Goal: Complete application form

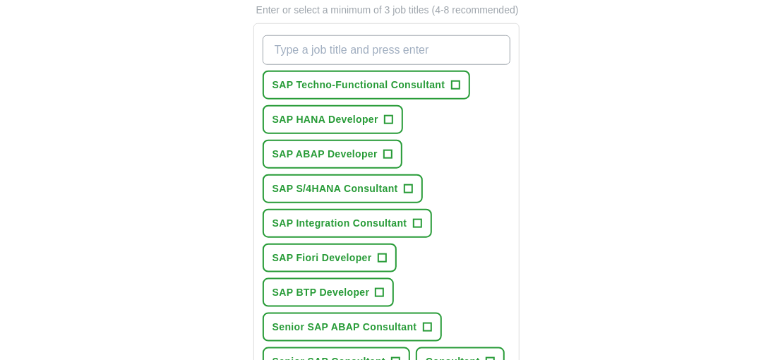
scroll to position [450, 0]
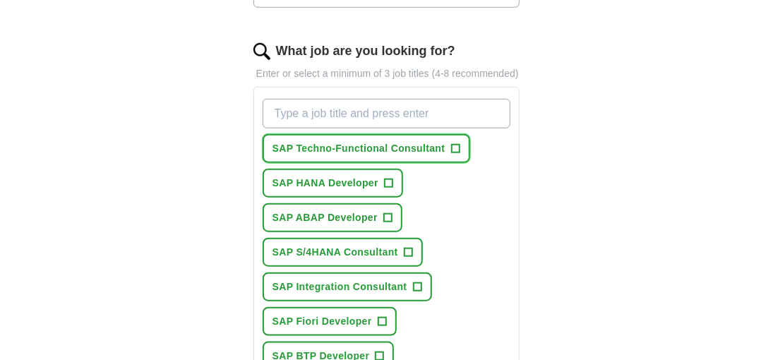
click at [449, 144] on button "SAP Techno-Functional Consultant +" at bounding box center [367, 148] width 208 height 29
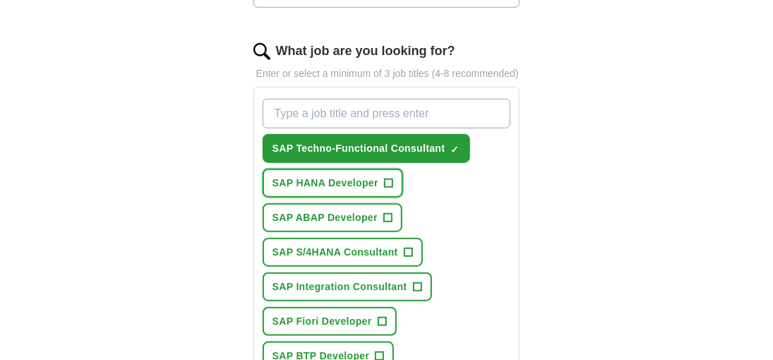
click at [385, 179] on span "+" at bounding box center [388, 183] width 8 height 11
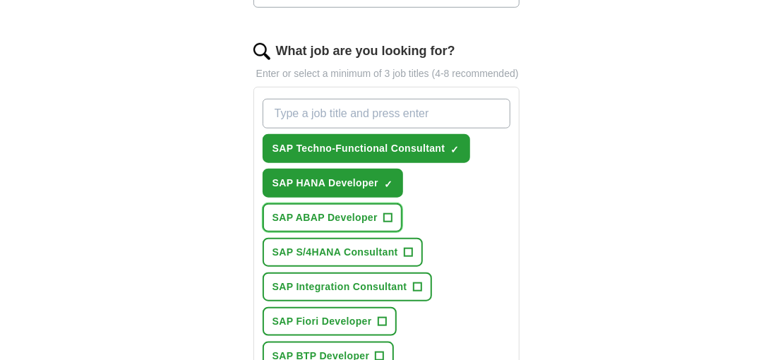
click at [386, 215] on span "+" at bounding box center [387, 218] width 8 height 11
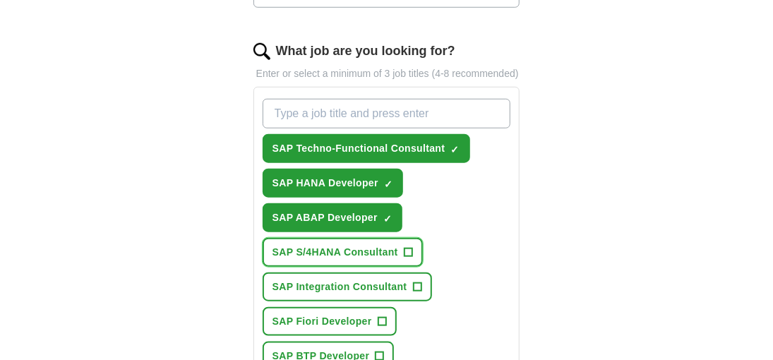
click at [414, 246] on button "SAP S/4HANA Consultant +" at bounding box center [343, 252] width 160 height 29
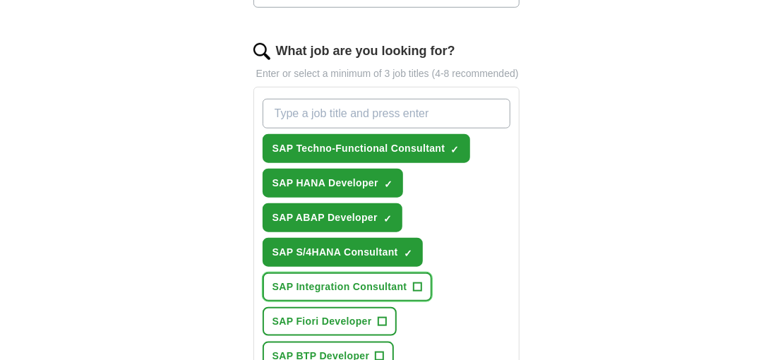
click at [416, 282] on span "+" at bounding box center [417, 287] width 8 height 11
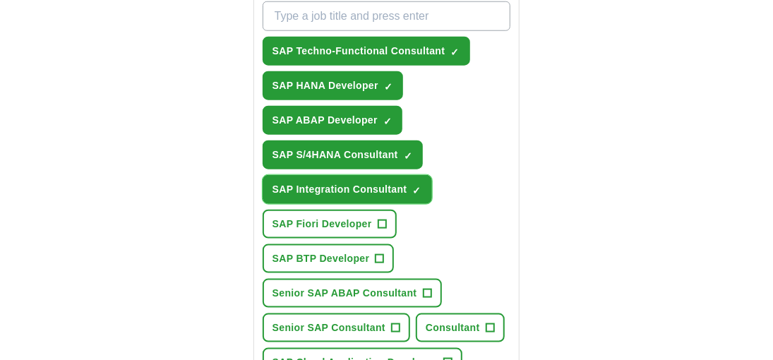
scroll to position [556, 0]
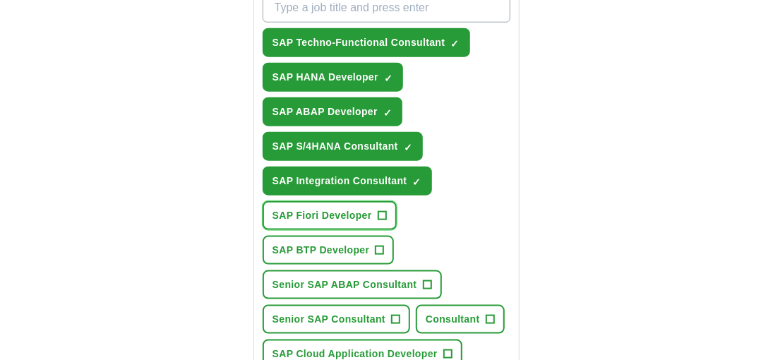
click at [383, 213] on span "+" at bounding box center [382, 215] width 8 height 11
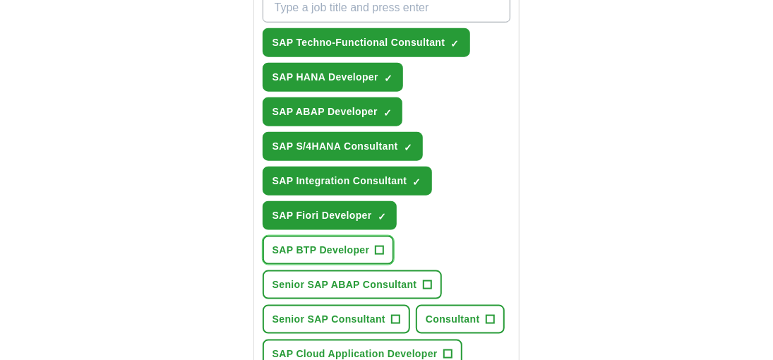
click at [376, 251] on span "+" at bounding box center [380, 250] width 8 height 11
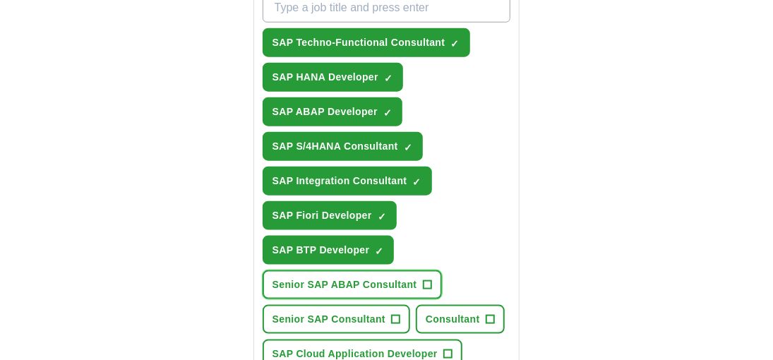
click at [426, 280] on span "+" at bounding box center [427, 285] width 8 height 11
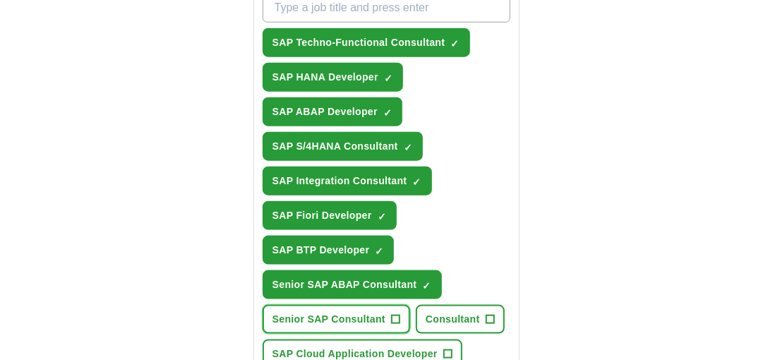
click at [388, 311] on button "Senior SAP Consultant +" at bounding box center [337, 319] width 148 height 29
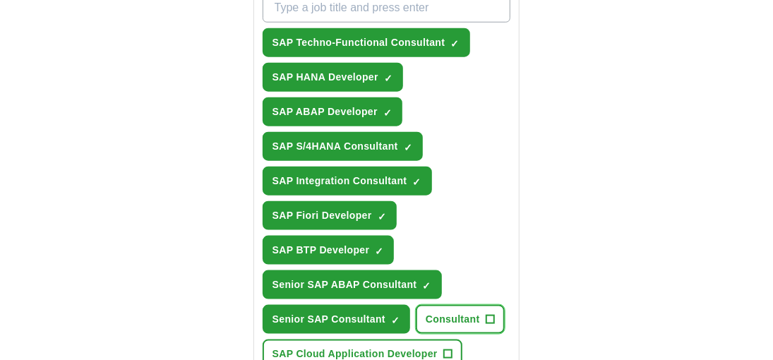
click at [467, 313] on span "Consultant" at bounding box center [453, 319] width 54 height 15
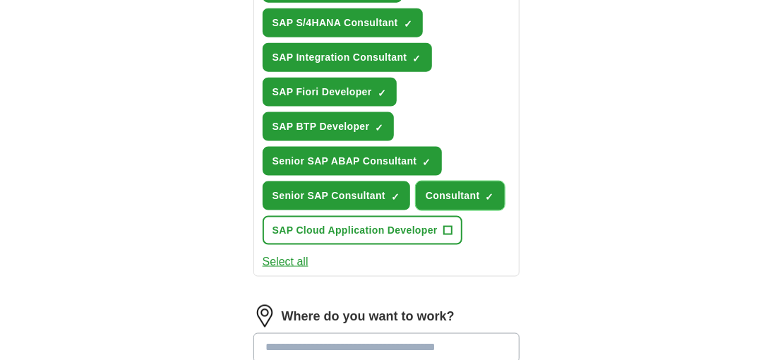
scroll to position [686, 0]
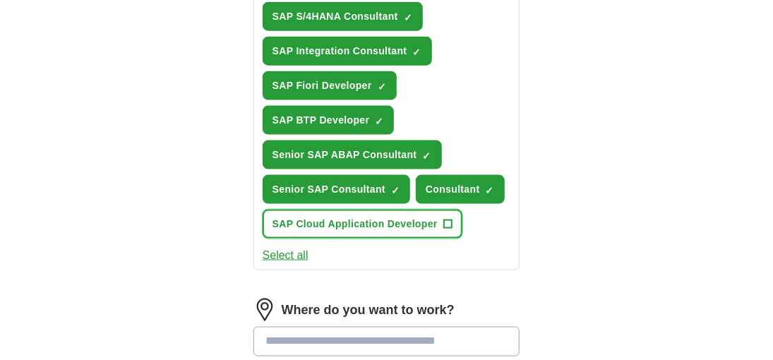
click at [450, 219] on span "+" at bounding box center [447, 224] width 8 height 11
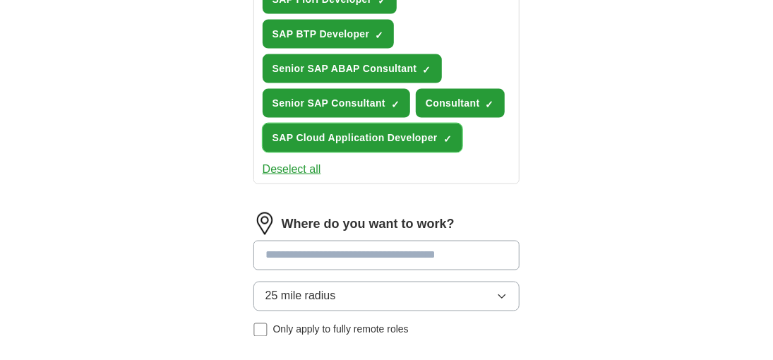
scroll to position [815, 0]
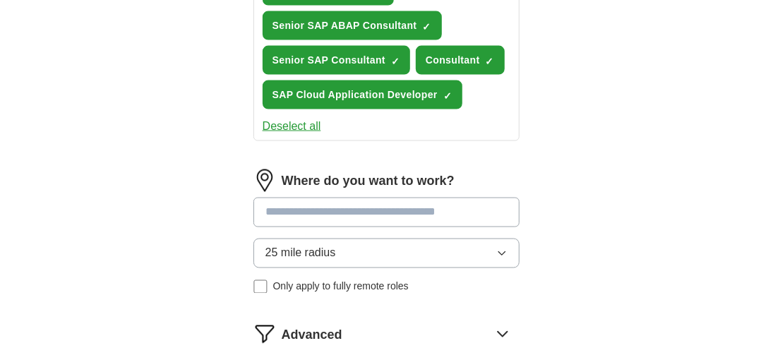
click at [320, 202] on input at bounding box center [386, 213] width 267 height 30
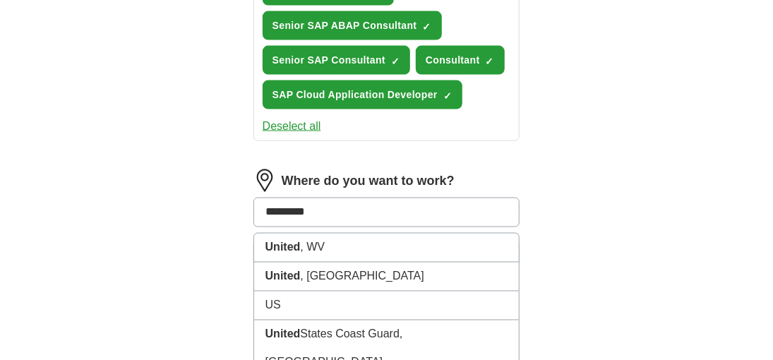
type input "**********"
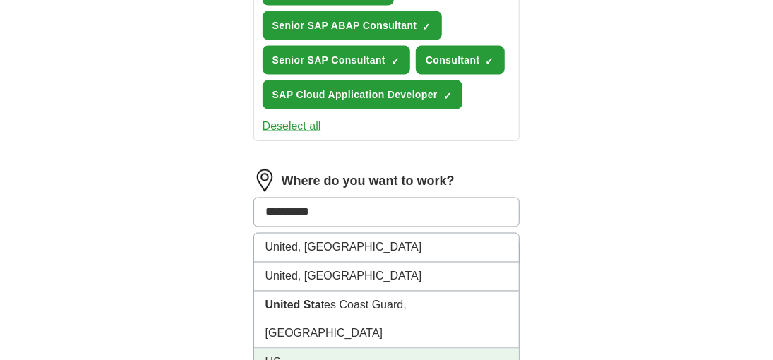
click at [312, 349] on li "US" at bounding box center [386, 363] width 265 height 29
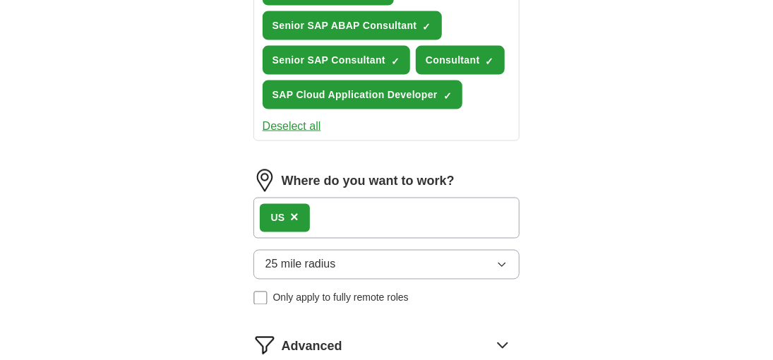
click at [417, 250] on button "25 mile radius" at bounding box center [386, 265] width 267 height 30
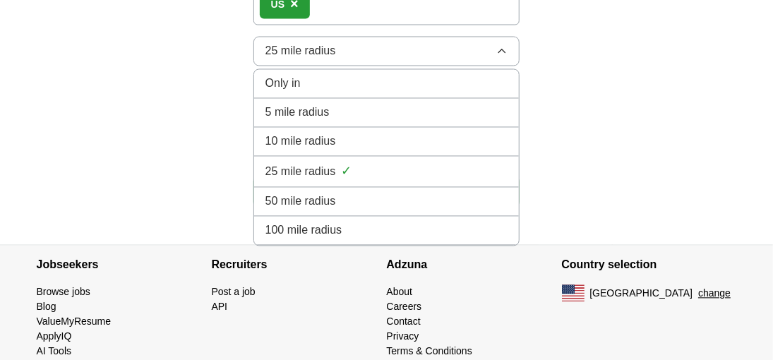
scroll to position [1046, 0]
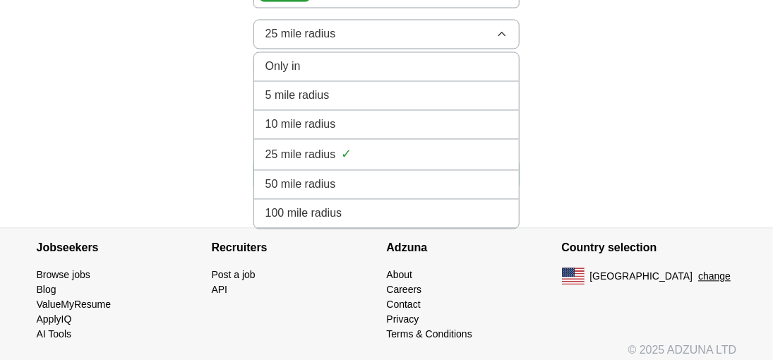
click at [357, 205] on div "100 mile radius" at bounding box center [386, 213] width 243 height 17
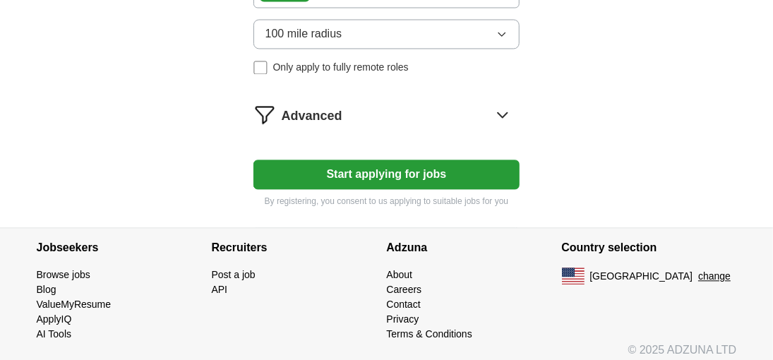
click at [396, 167] on button "Start applying for jobs" at bounding box center [386, 175] width 267 height 30
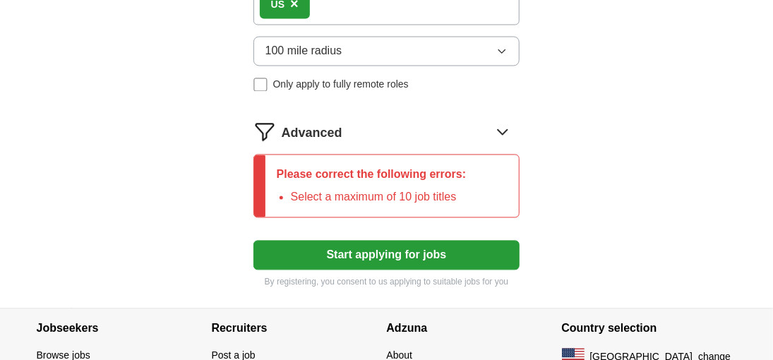
scroll to position [1063, 0]
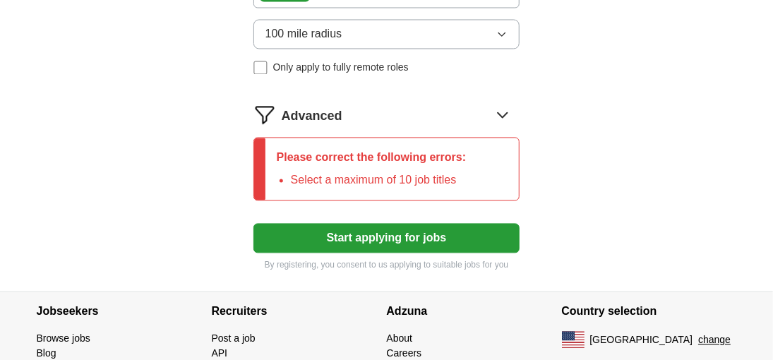
click at [441, 105] on div "Advanced" at bounding box center [401, 114] width 239 height 23
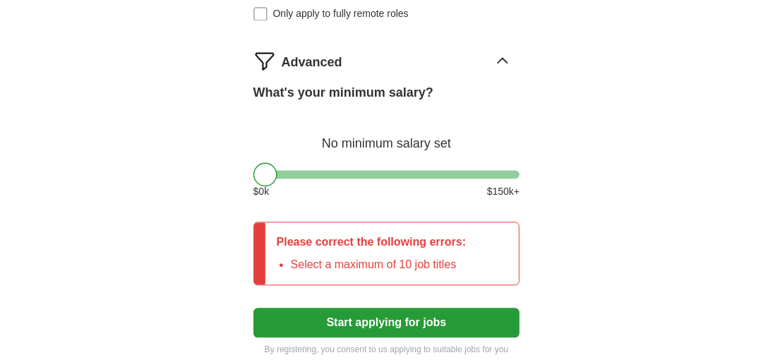
scroll to position [1122, 0]
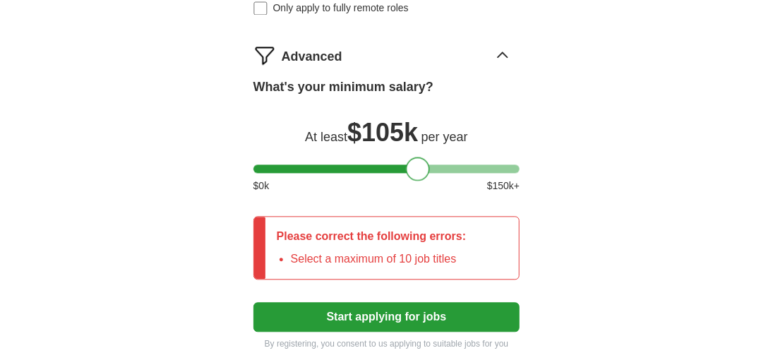
drag, startPoint x: 263, startPoint y: 156, endPoint x: 414, endPoint y: 151, distance: 151.9
click at [414, 157] on div at bounding box center [418, 169] width 24 height 24
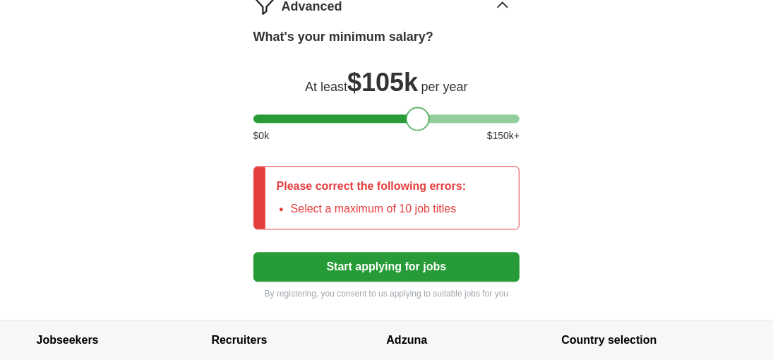
scroll to position [1181, 0]
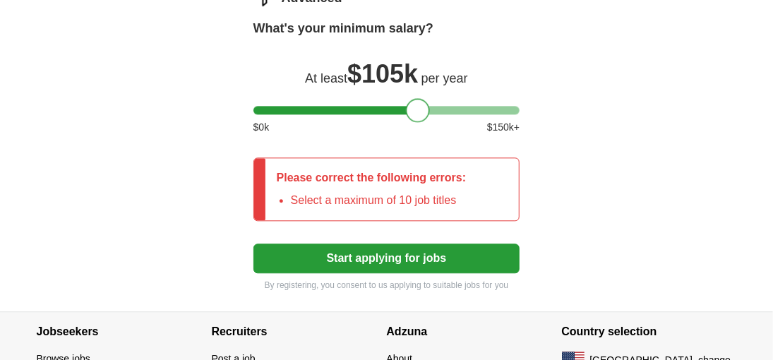
click at [419, 250] on button "Start applying for jobs" at bounding box center [386, 259] width 267 height 30
click at [408, 259] on button "Start applying for jobs" at bounding box center [386, 259] width 267 height 30
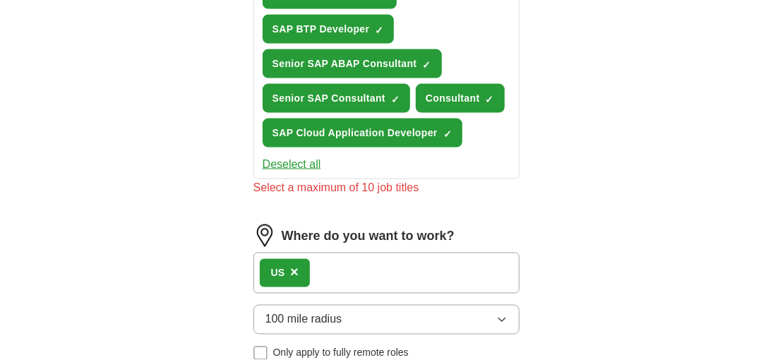
scroll to position [770, 0]
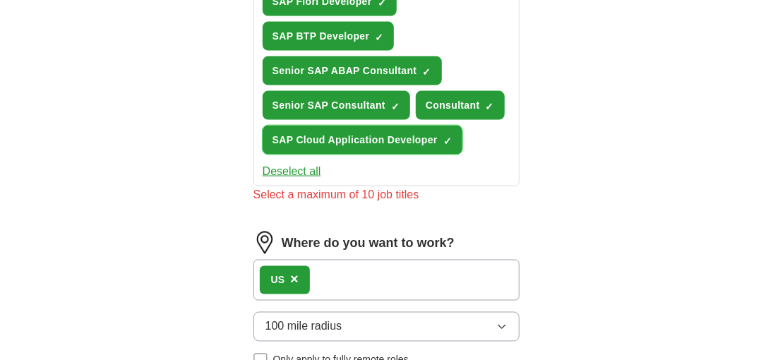
click at [413, 136] on span "SAP Cloud Application Developer" at bounding box center [355, 140] width 165 height 15
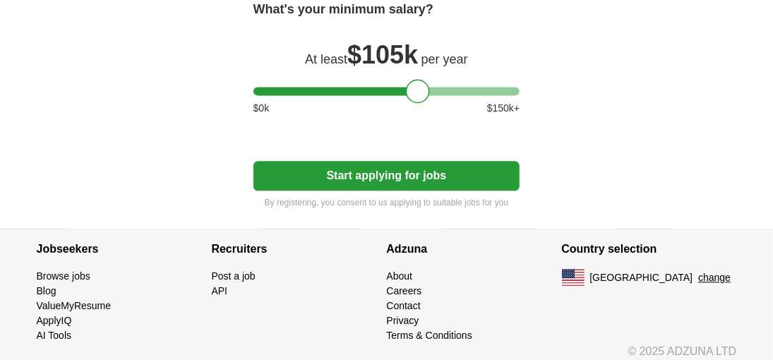
scroll to position [1184, 0]
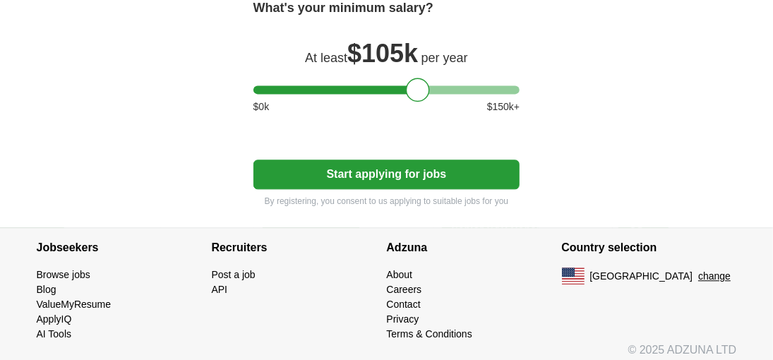
click at [395, 169] on button "Start applying for jobs" at bounding box center [386, 175] width 267 height 30
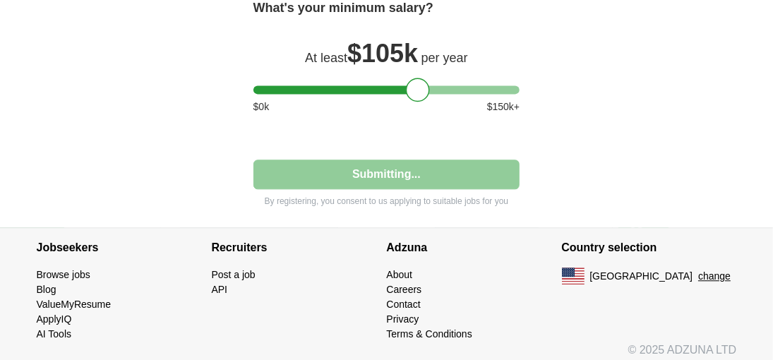
select select "**"
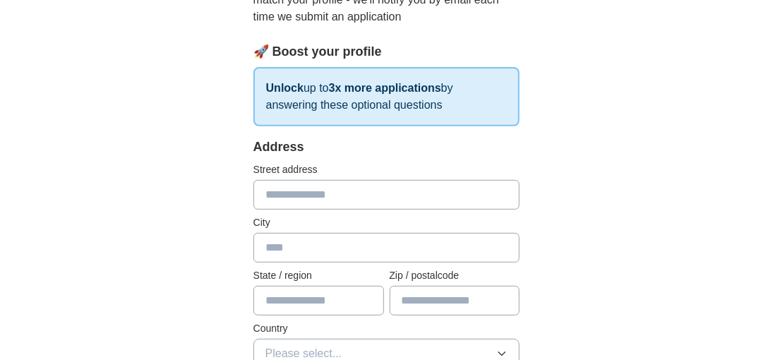
scroll to position [188, 0]
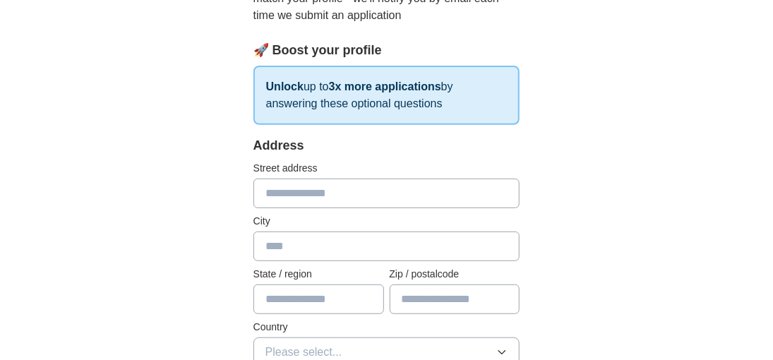
click at [312, 198] on input "text" at bounding box center [386, 194] width 267 height 30
type input "**********"
type input "******"
type input "**"
type input "*****"
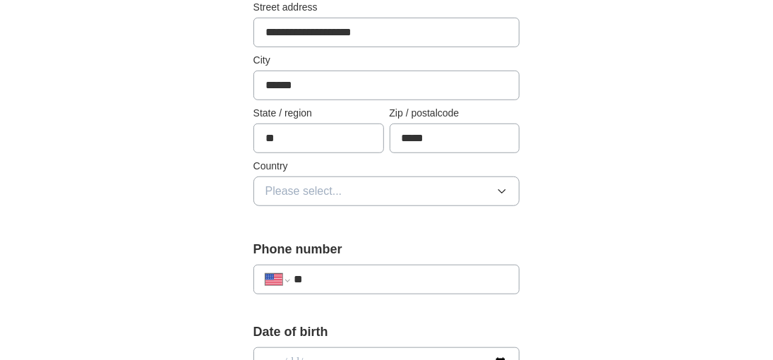
scroll to position [353, 0]
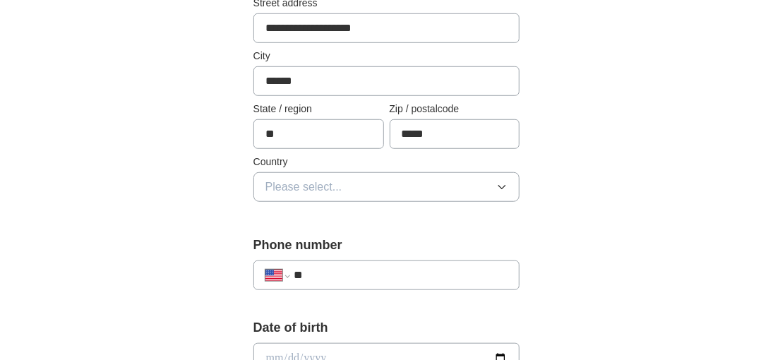
click at [482, 189] on button "Please select..." at bounding box center [386, 187] width 267 height 30
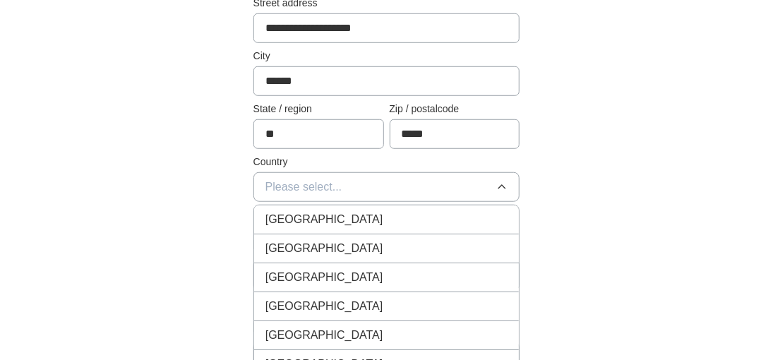
click at [352, 240] on div "[GEOGRAPHIC_DATA]" at bounding box center [386, 248] width 243 height 17
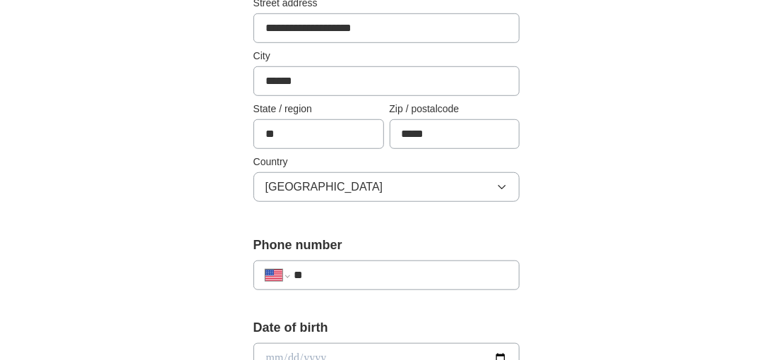
click at [357, 267] on input "**" at bounding box center [401, 275] width 215 height 17
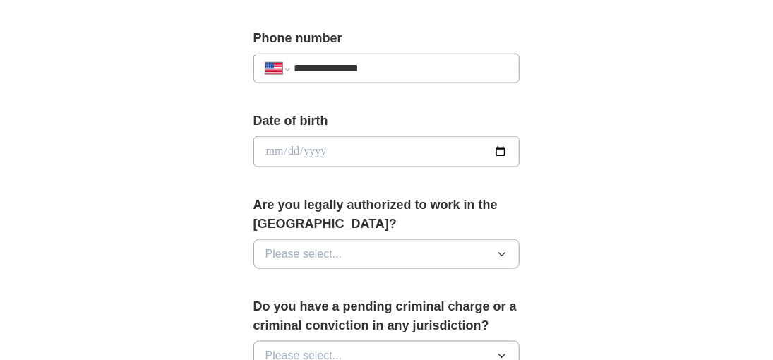
scroll to position [576, 0]
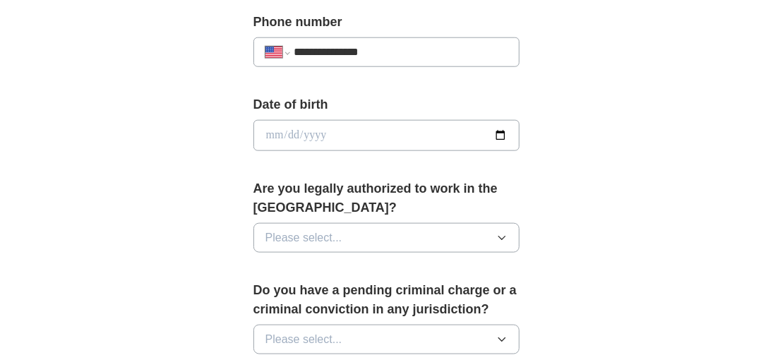
type input "**********"
click at [301, 127] on input "date" at bounding box center [386, 135] width 267 height 31
type input "**********"
click at [371, 233] on button "Please select..." at bounding box center [386, 238] width 267 height 30
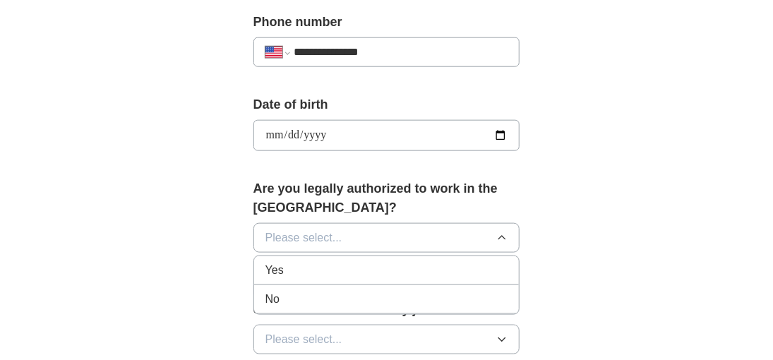
click at [375, 262] on div "Yes" at bounding box center [386, 270] width 243 height 17
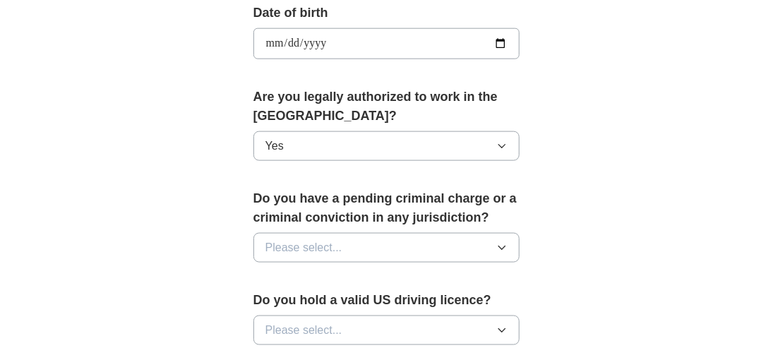
scroll to position [671, 0]
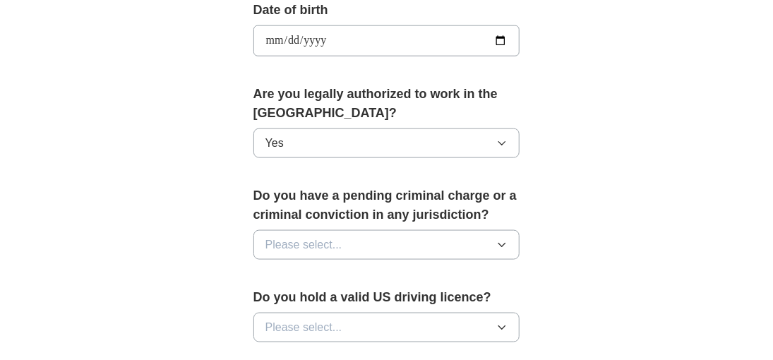
click at [378, 245] on button "Please select..." at bounding box center [386, 245] width 267 height 30
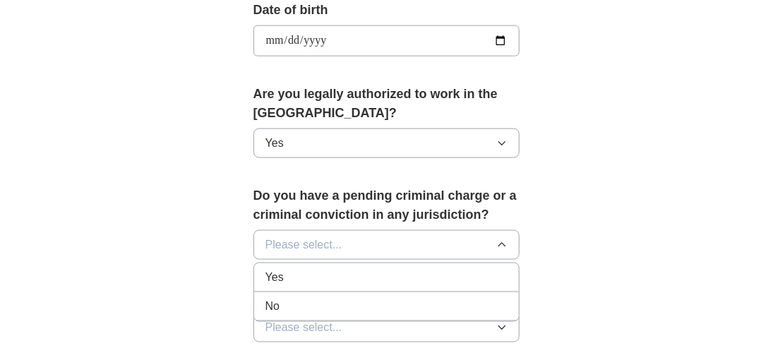
click at [337, 301] on div "No" at bounding box center [386, 306] width 243 height 17
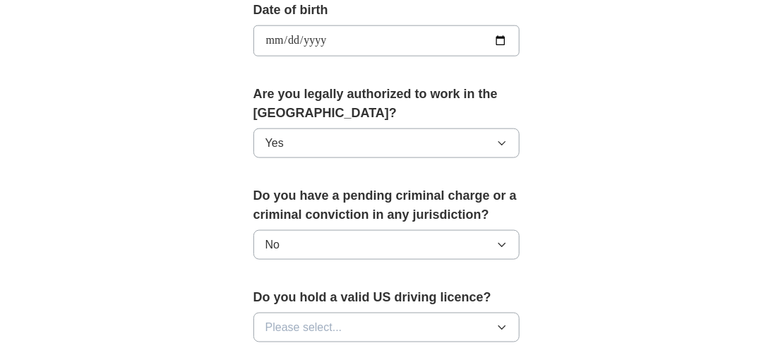
click at [388, 322] on button "Please select..." at bounding box center [386, 328] width 267 height 30
click at [341, 352] on div "Yes" at bounding box center [386, 360] width 243 height 17
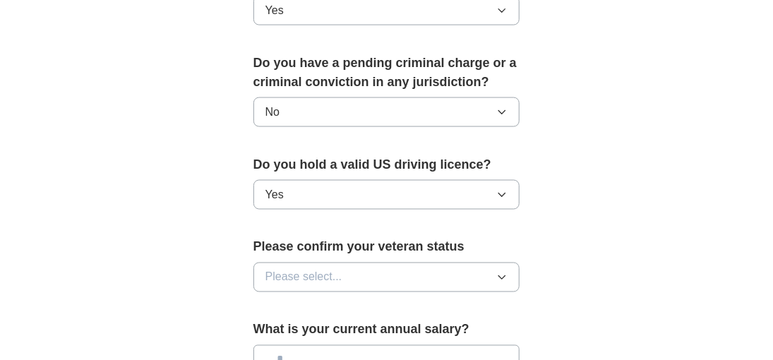
scroll to position [823, 0]
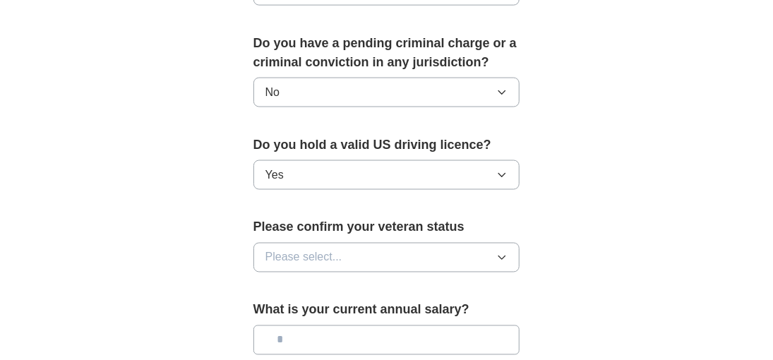
click at [426, 253] on button "Please select..." at bounding box center [386, 258] width 267 height 30
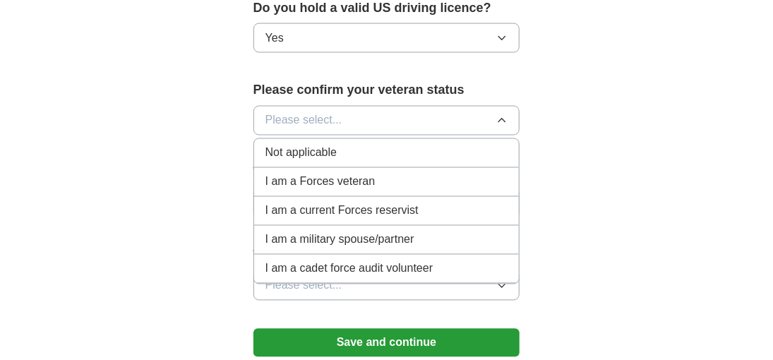
scroll to position [964, 0]
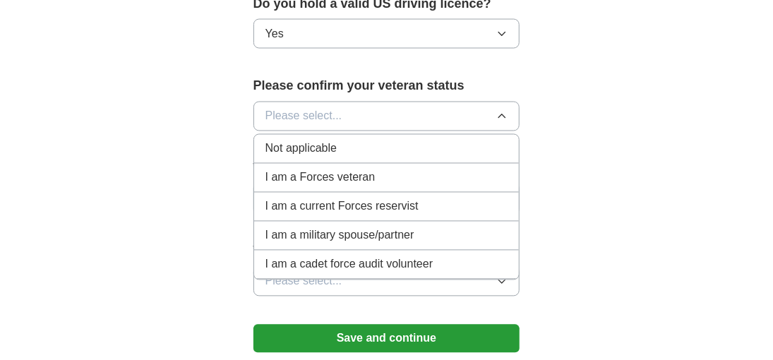
click at [333, 144] on span "Not applicable" at bounding box center [300, 149] width 71 height 17
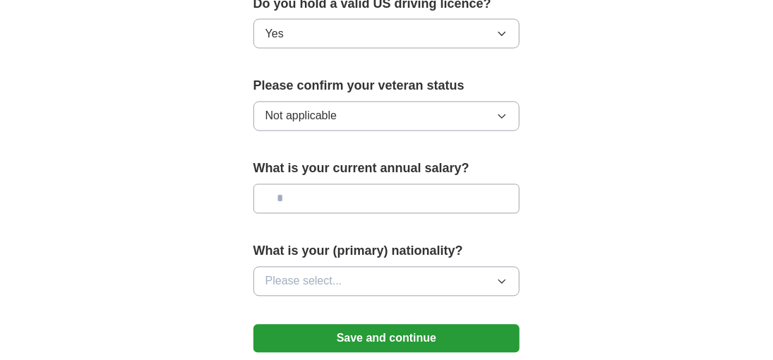
click at [373, 198] on input "text" at bounding box center [386, 199] width 267 height 30
type input "**"
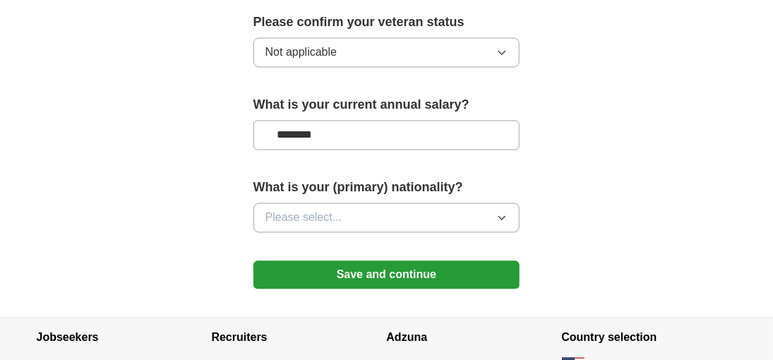
scroll to position [1035, 0]
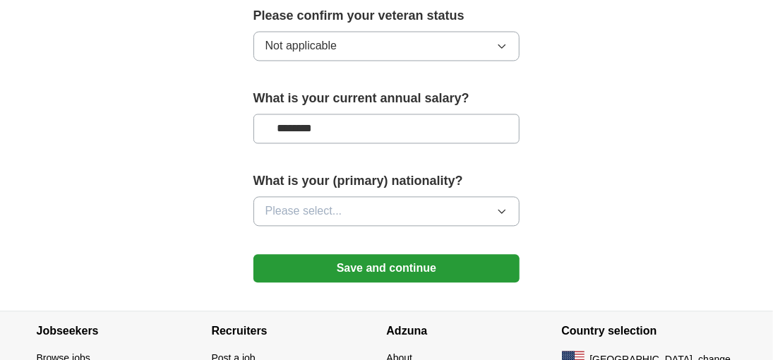
type input "********"
click at [361, 198] on button "Please select..." at bounding box center [386, 211] width 267 height 30
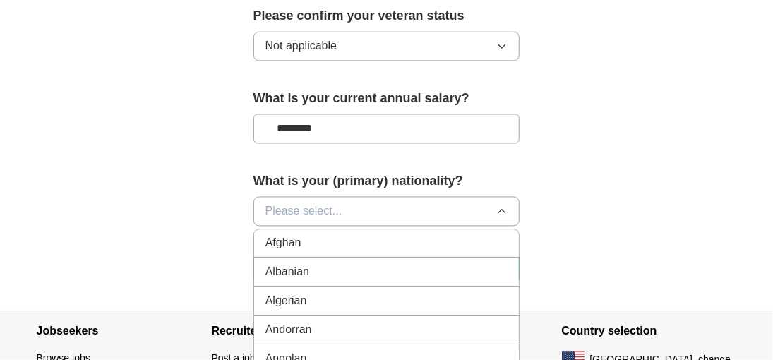
scroll to position [0, 0]
click at [333, 205] on span "Please select..." at bounding box center [303, 211] width 77 height 17
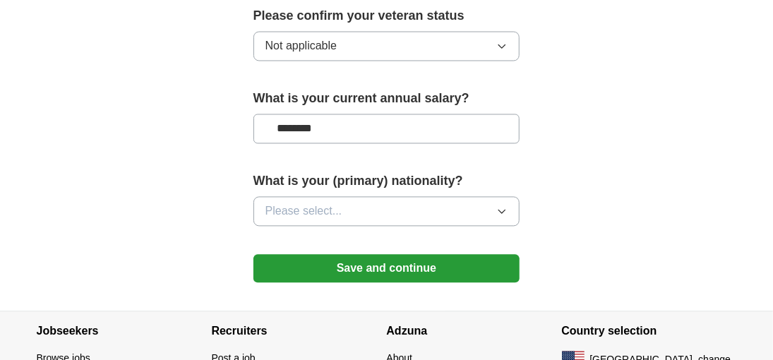
click at [333, 205] on span "Please select..." at bounding box center [303, 211] width 77 height 17
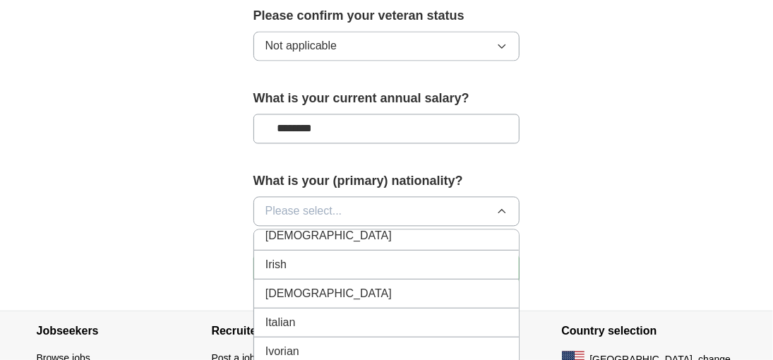
scroll to position [2281, 0]
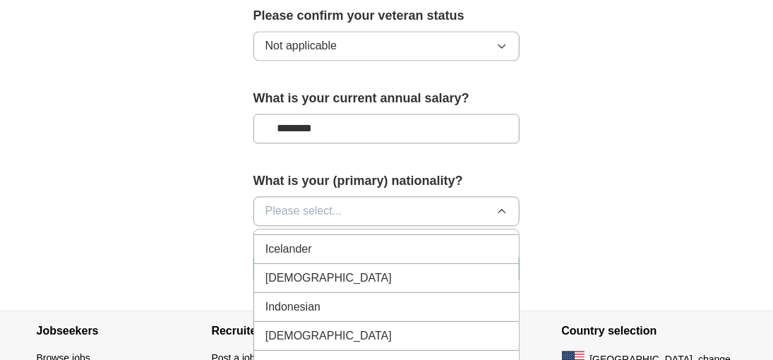
click at [335, 270] on div "[DEMOGRAPHIC_DATA]" at bounding box center [386, 278] width 243 height 17
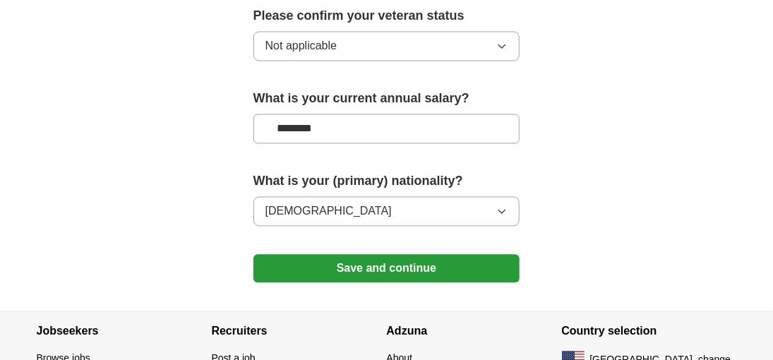
click at [388, 254] on button "Save and continue" at bounding box center [386, 268] width 267 height 28
